Goal: Task Accomplishment & Management: Use online tool/utility

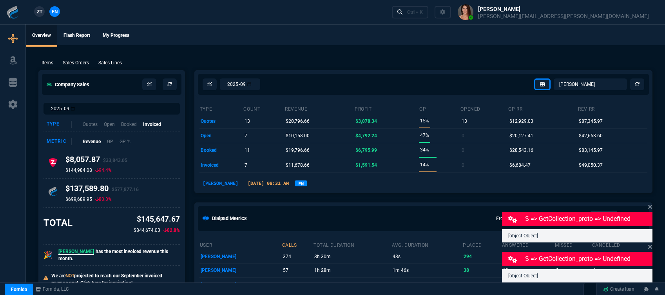
select select "12: [PERSON_NAME]"
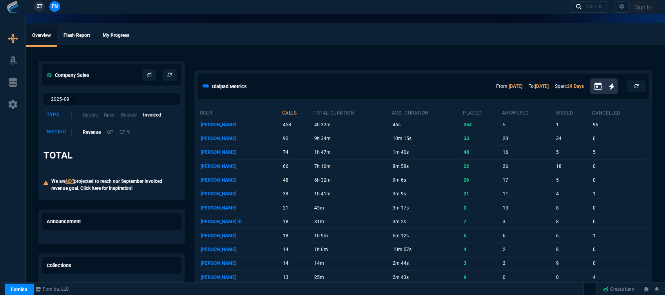
select select "12: [PERSON_NAME]"
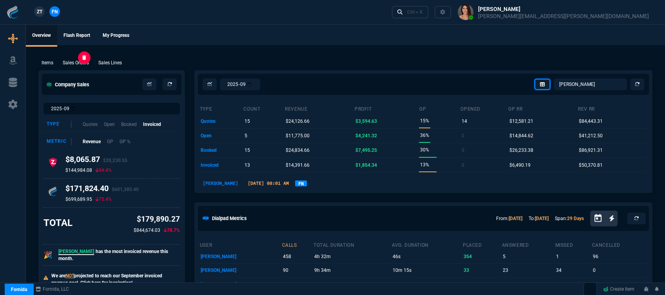
click at [83, 63] on p "Sales Orders" at bounding box center [76, 62] width 26 height 7
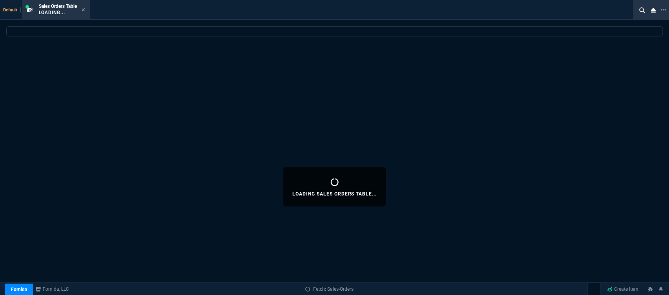
select select
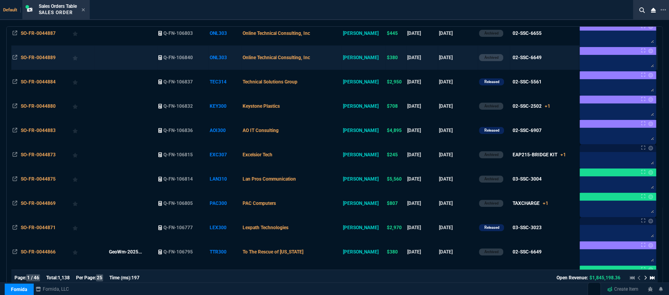
scroll to position [130, 0]
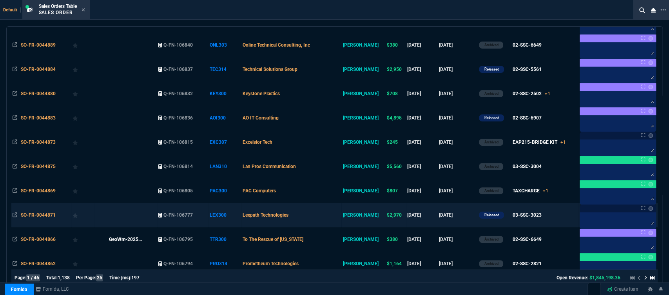
click at [328, 219] on td "Lexpath Technologies" at bounding box center [291, 215] width 100 height 24
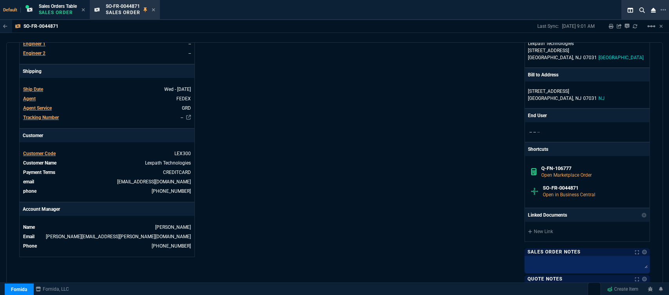
scroll to position [392, 0]
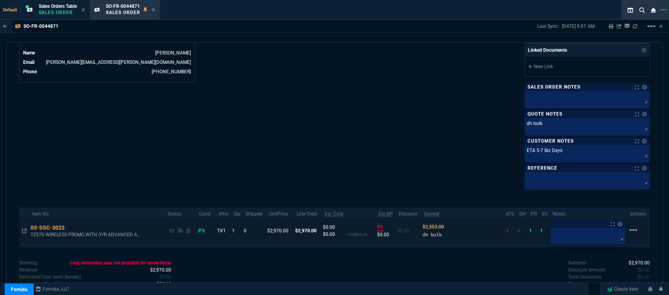
click at [21, 222] on td at bounding box center [24, 231] width 9 height 25
click at [26, 228] on icon at bounding box center [24, 230] width 5 height 5
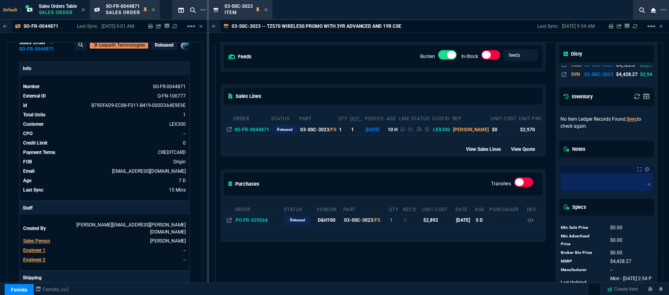
scroll to position [130, 0]
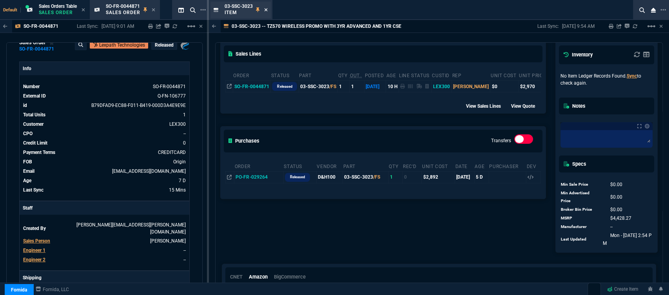
click at [266, 9] on icon at bounding box center [266, 9] width 4 height 5
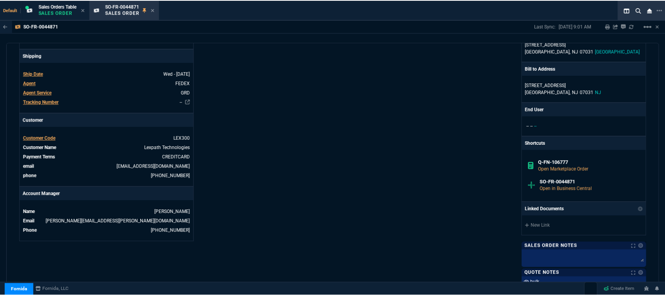
scroll to position [408, 0]
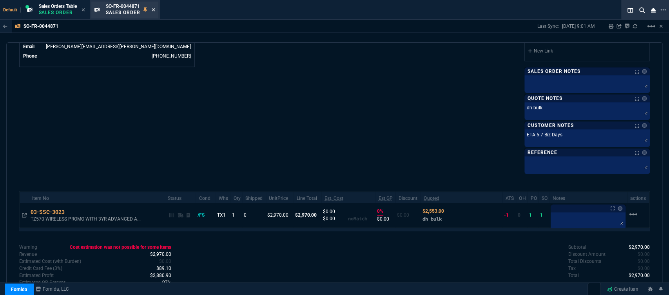
click at [155, 9] on icon at bounding box center [154, 9] width 4 height 5
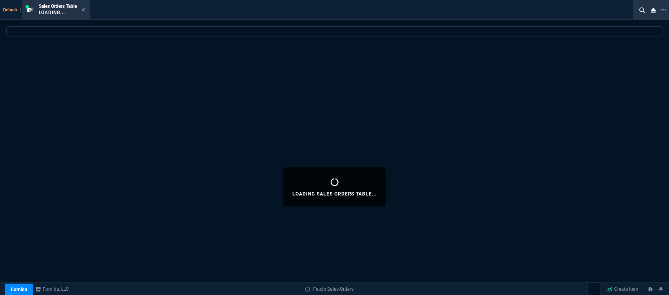
select select
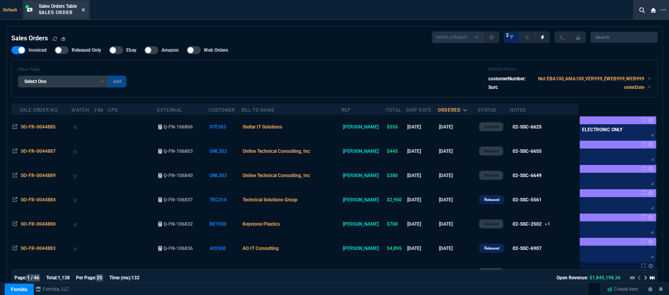
click at [85, 9] on icon at bounding box center [83, 9] width 3 height 3
